Goal: Information Seeking & Learning: Learn about a topic

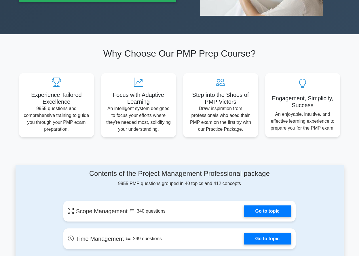
scroll to position [29, 0]
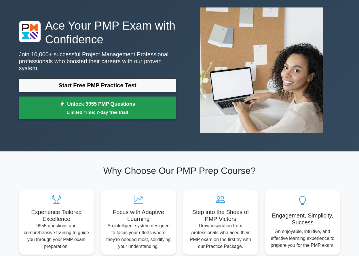
click at [117, 99] on link "Unlock 9955 PMP Questions Limited Time: 7-day free trial!" at bounding box center [97, 108] width 157 height 23
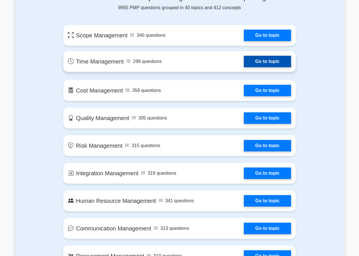
scroll to position [323, 0]
click at [278, 61] on link "Go to topic" at bounding box center [267, 62] width 47 height 12
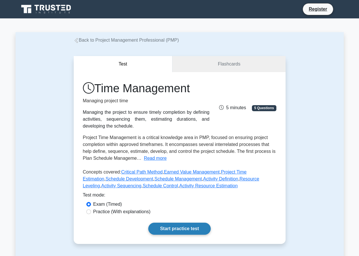
click at [193, 233] on link "Start practice test" at bounding box center [179, 229] width 62 height 12
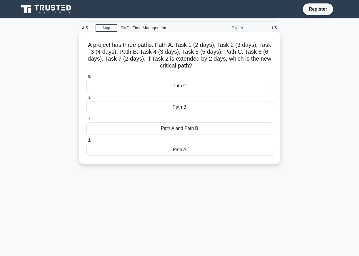
drag, startPoint x: 172, startPoint y: 70, endPoint x: 163, endPoint y: 101, distance: 32.7
click at [171, 74] on label "a. Path C" at bounding box center [179, 82] width 186 height 19
click at [121, 80] on div "Path C" at bounding box center [179, 86] width 186 height 12
click at [86, 78] on input "a. Path C" at bounding box center [86, 77] width 0 height 4
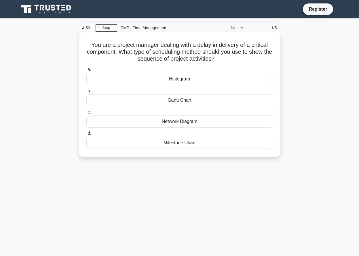
click at [115, 81] on div "Histogram" at bounding box center [179, 79] width 186 height 12
click at [86, 72] on input "a. Histogram" at bounding box center [86, 70] width 0 height 4
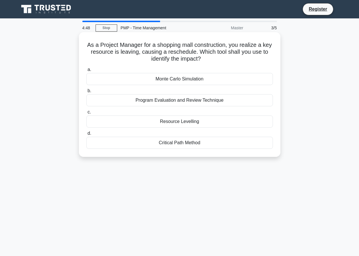
click at [264, 130] on div "a. Monte Carlo Simulation b. Program Evaluation and Review Technique c. d." at bounding box center [179, 107] width 193 height 85
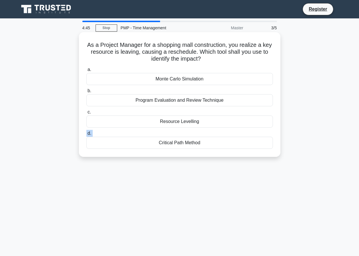
drag, startPoint x: 209, startPoint y: 137, endPoint x: 275, endPoint y: 148, distance: 66.9
click at [215, 135] on label "d. Critical Path Method" at bounding box center [179, 139] width 186 height 19
drag, startPoint x: 121, startPoint y: 149, endPoint x: 169, endPoint y: 144, distance: 48.2
click at [160, 144] on div "Critical Path Method" at bounding box center [179, 143] width 186 height 12
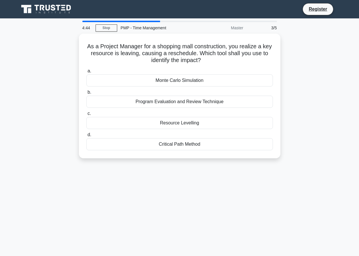
click at [189, 169] on div "4:44 Stop PMP - Time Management Master 3/5 As a Project Manager for a shopping …" at bounding box center [180, 165] width 328 height 288
